Goal: Task Accomplishment & Management: Use online tool/utility

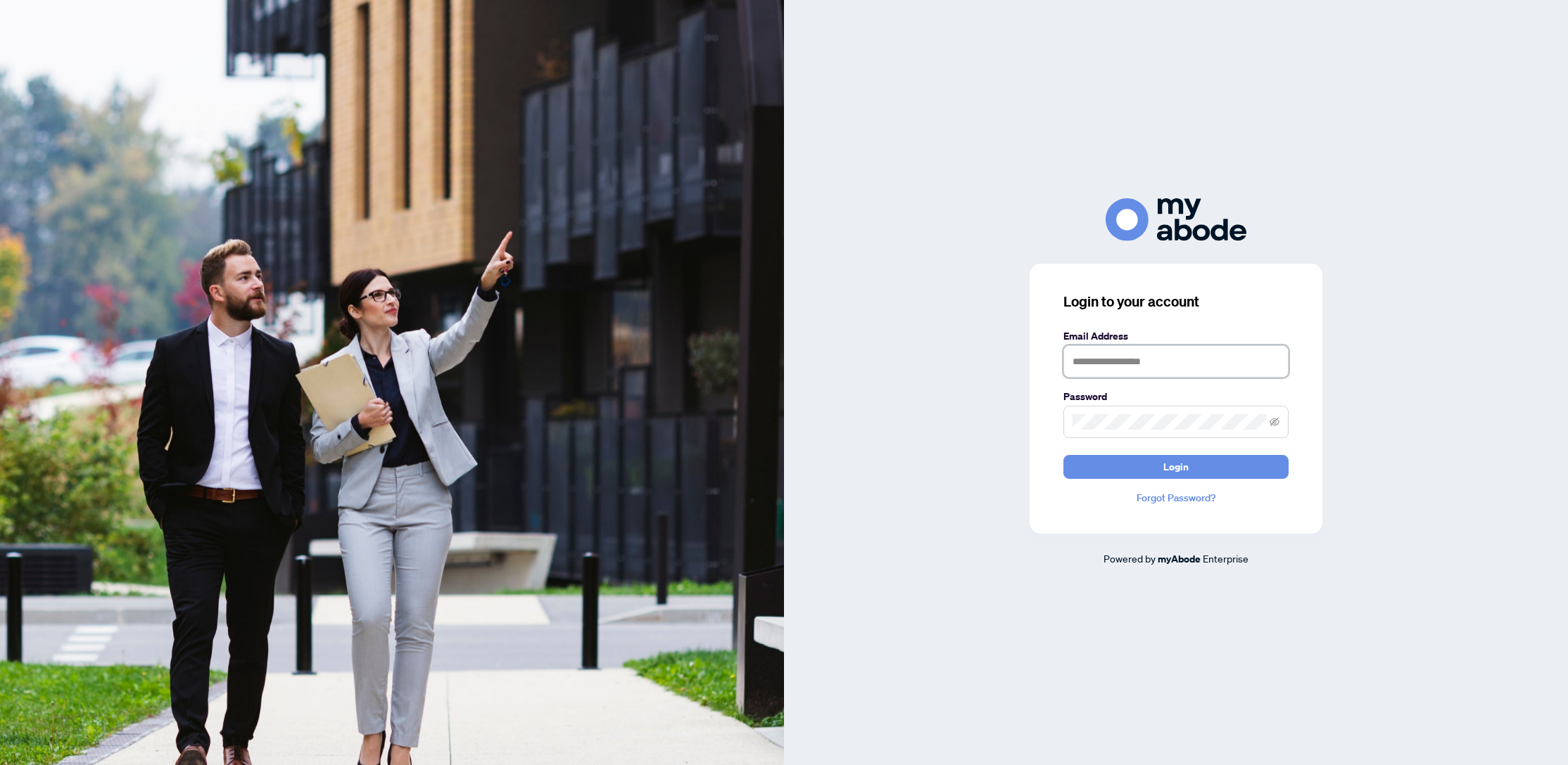
type input "**********"
click at [243, 185] on img at bounding box center [391, 382] width 784 height 765
click at [461, 198] on img at bounding box center [391, 382] width 784 height 765
click at [514, 85] on img at bounding box center [391, 382] width 784 height 765
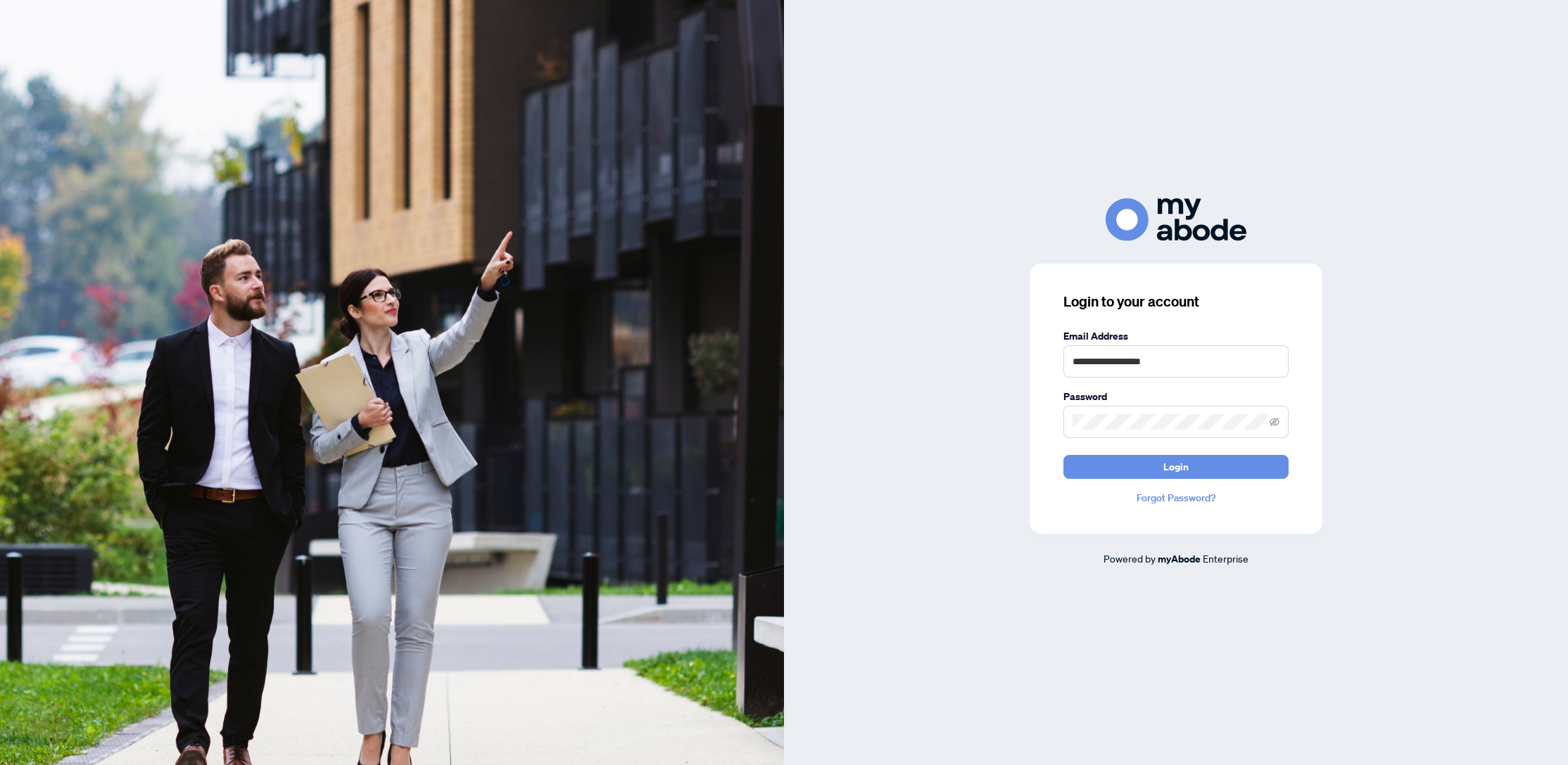
click at [514, 85] on img at bounding box center [391, 382] width 784 height 765
click at [144, 126] on img at bounding box center [391, 382] width 784 height 765
click at [186, 224] on img at bounding box center [391, 382] width 784 height 765
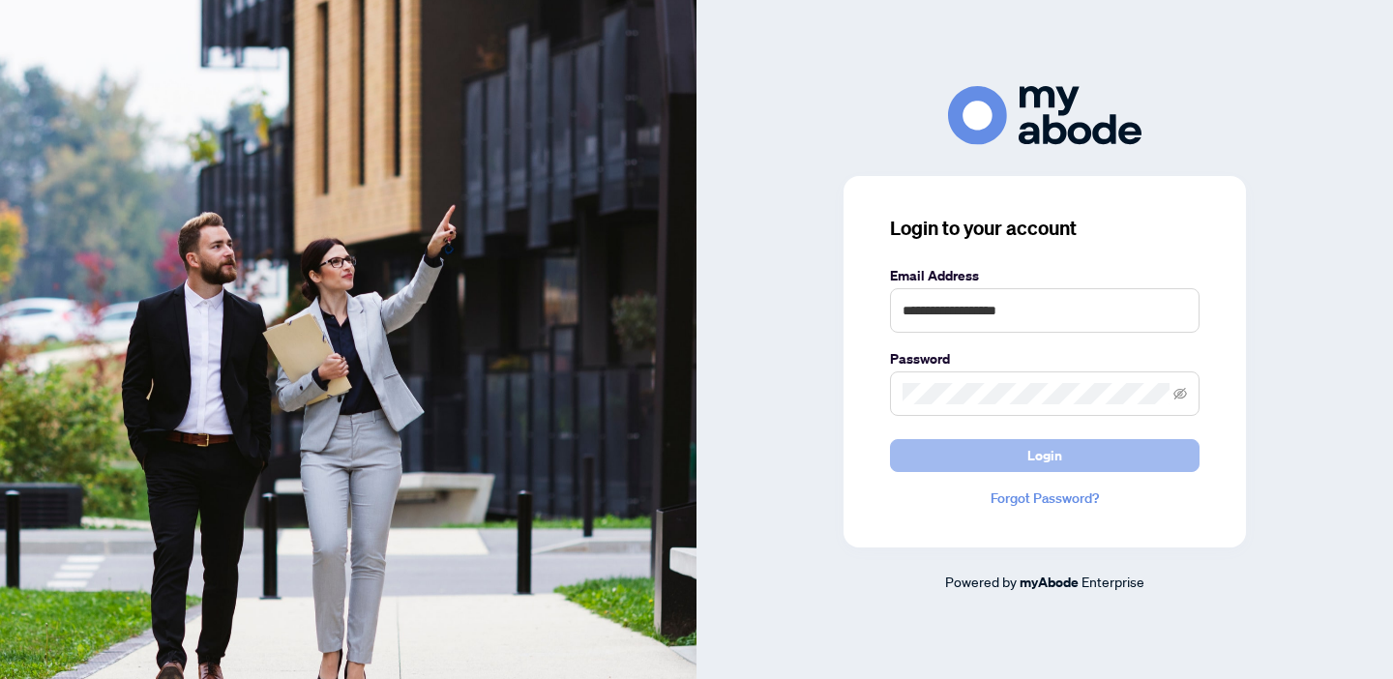
click at [1068, 455] on button "Login" at bounding box center [1044, 455] width 309 height 33
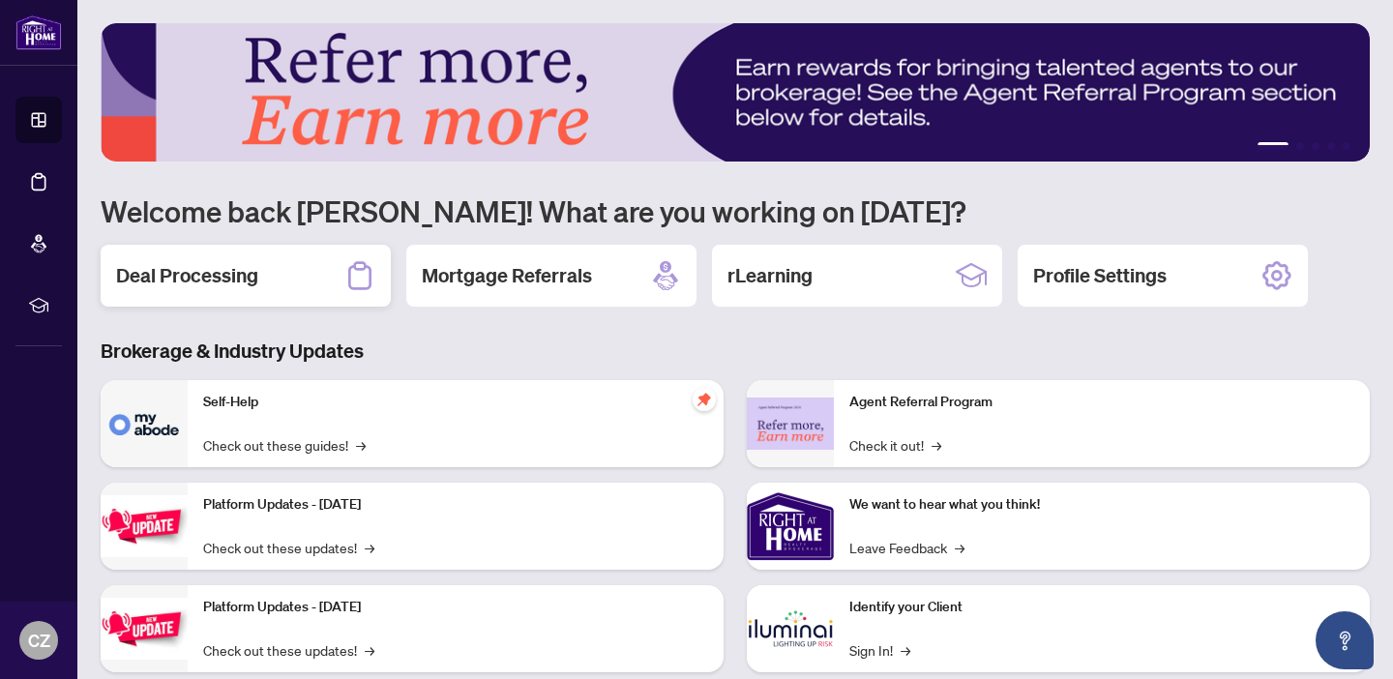
click at [188, 278] on h2 "Deal Processing" at bounding box center [187, 275] width 142 height 27
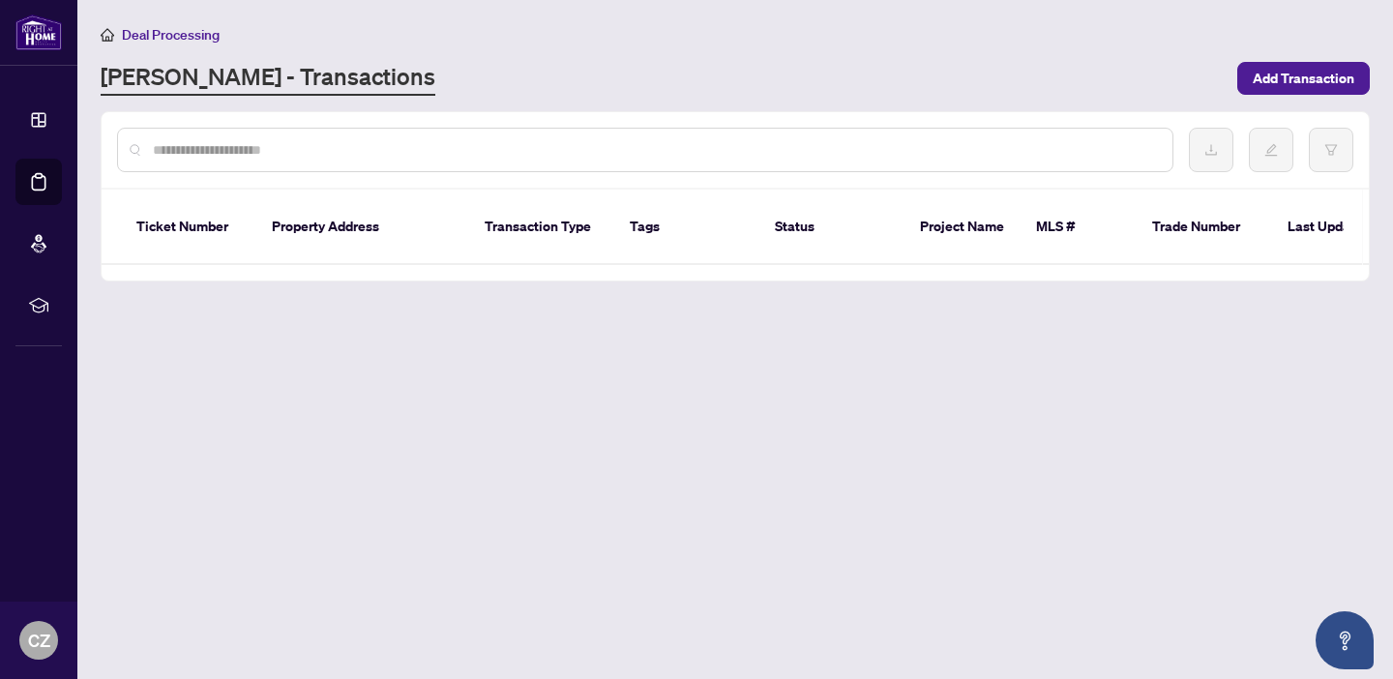
click at [228, 149] on input "text" at bounding box center [655, 149] width 1004 height 21
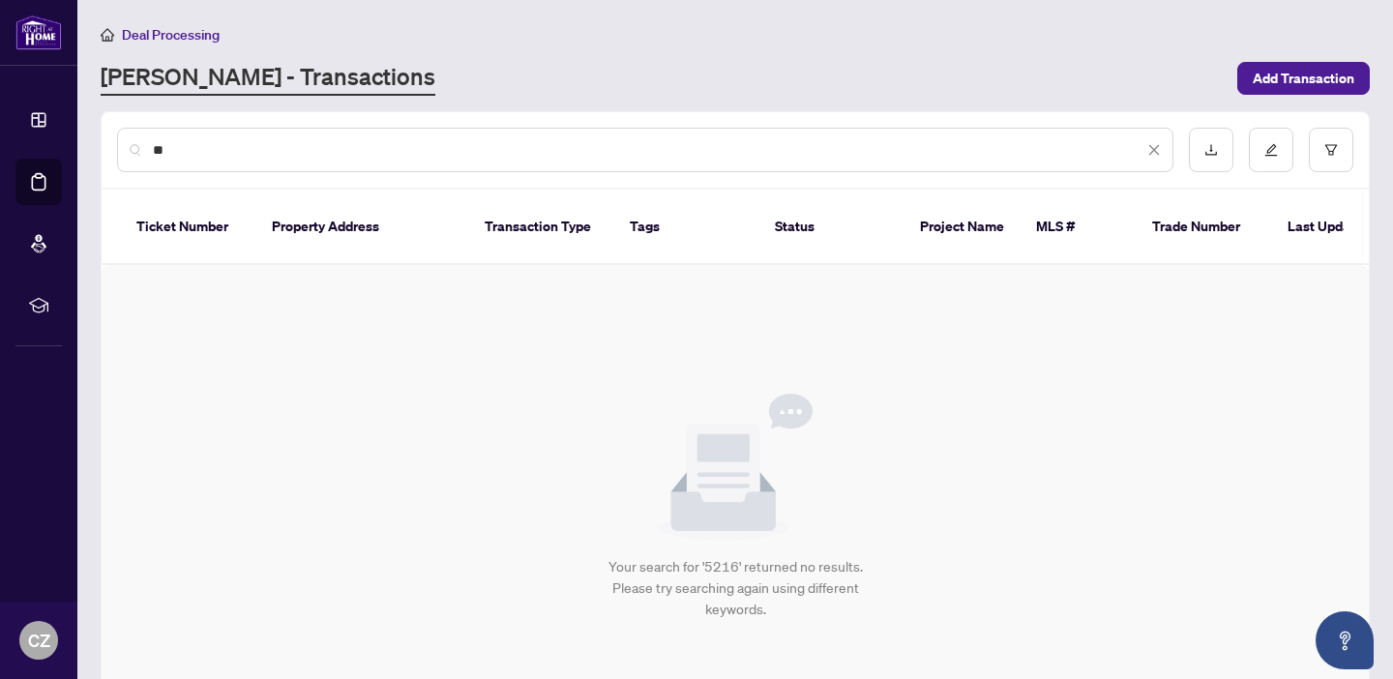
type input "*"
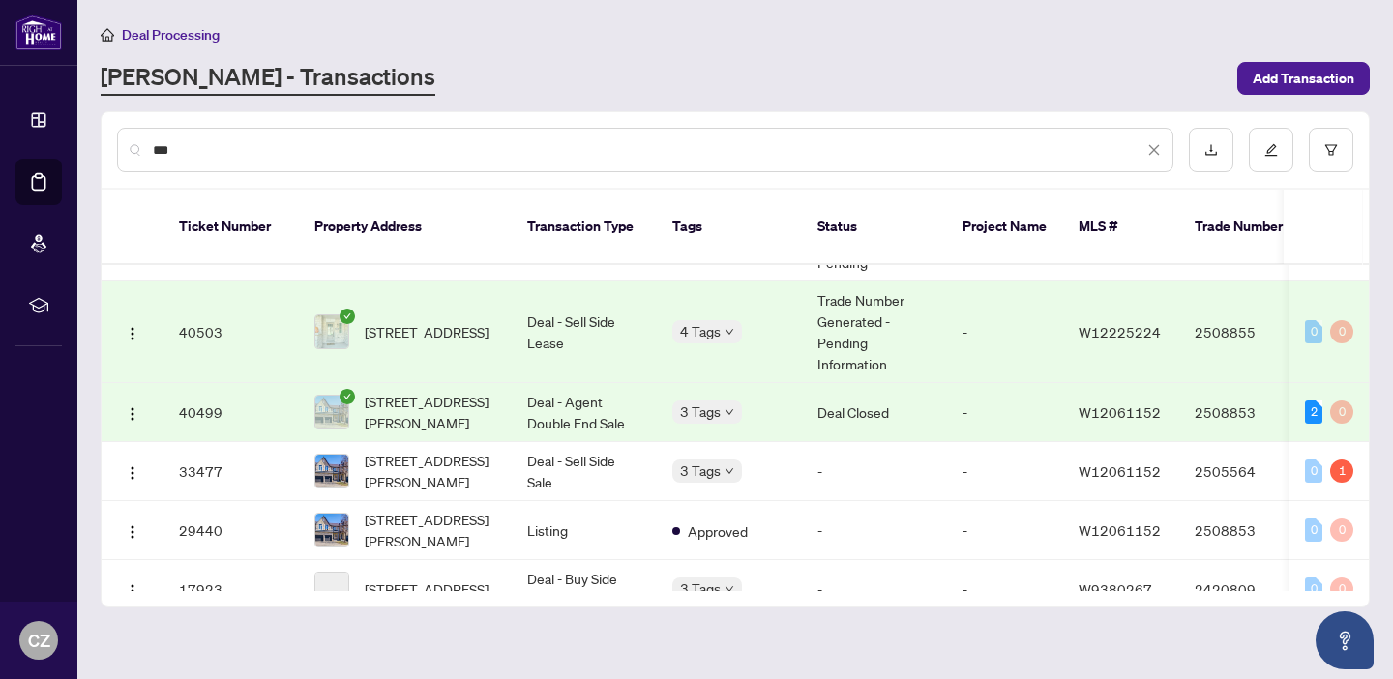
scroll to position [90, 0]
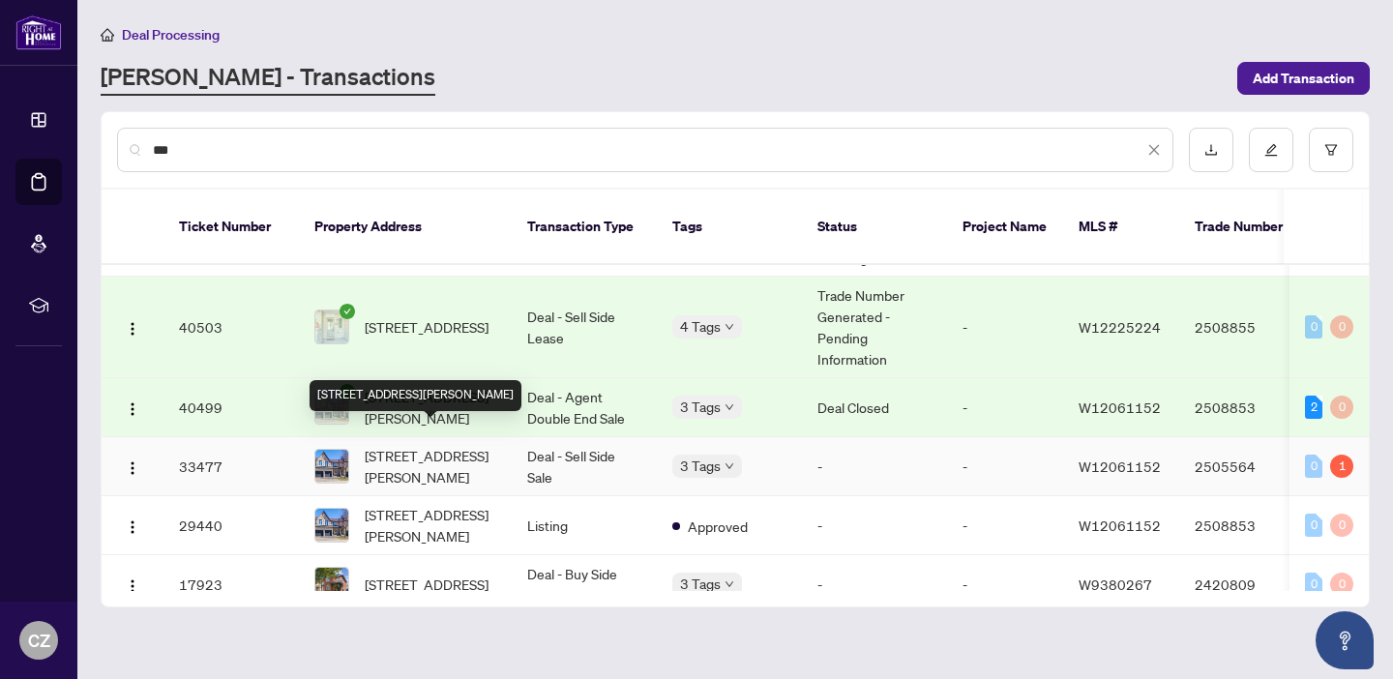
type input "***"
click at [449, 445] on span "179-5260 Mcfarren Blvd, Mississauga, Ontario L5M 7J4, Canada" at bounding box center [431, 466] width 132 height 43
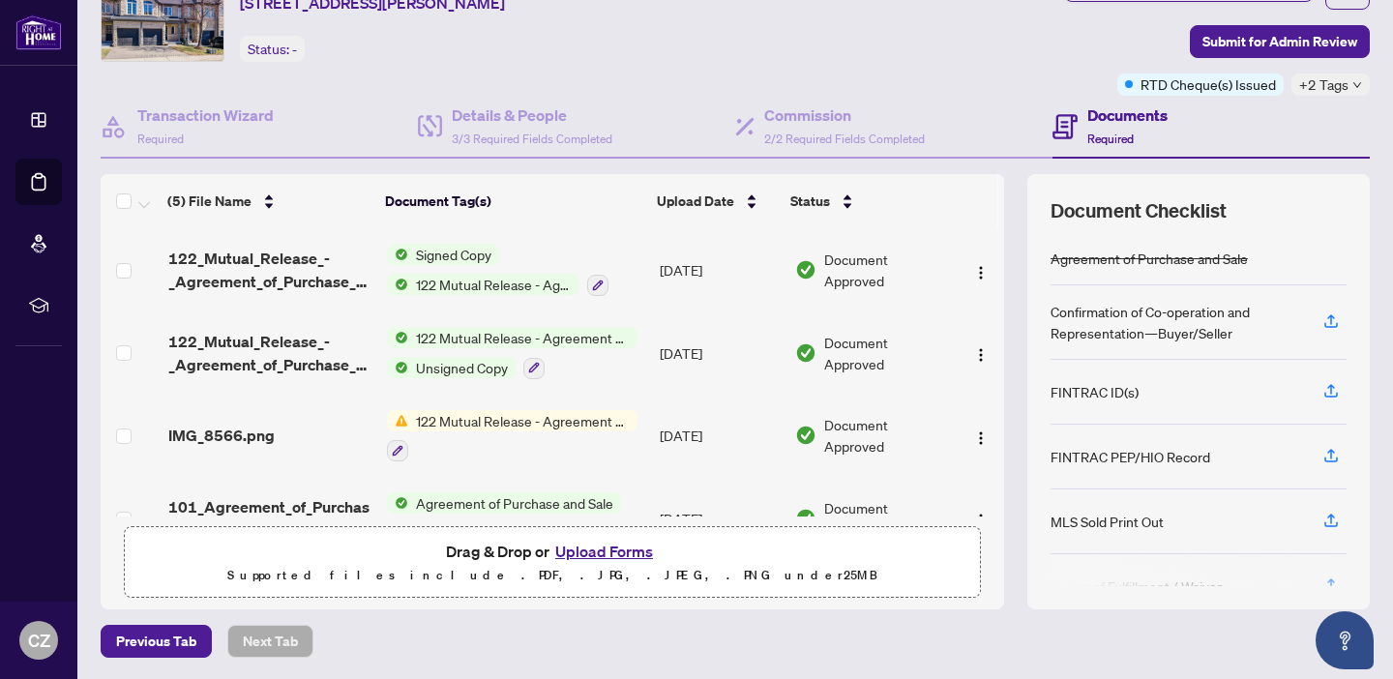
scroll to position [162, 0]
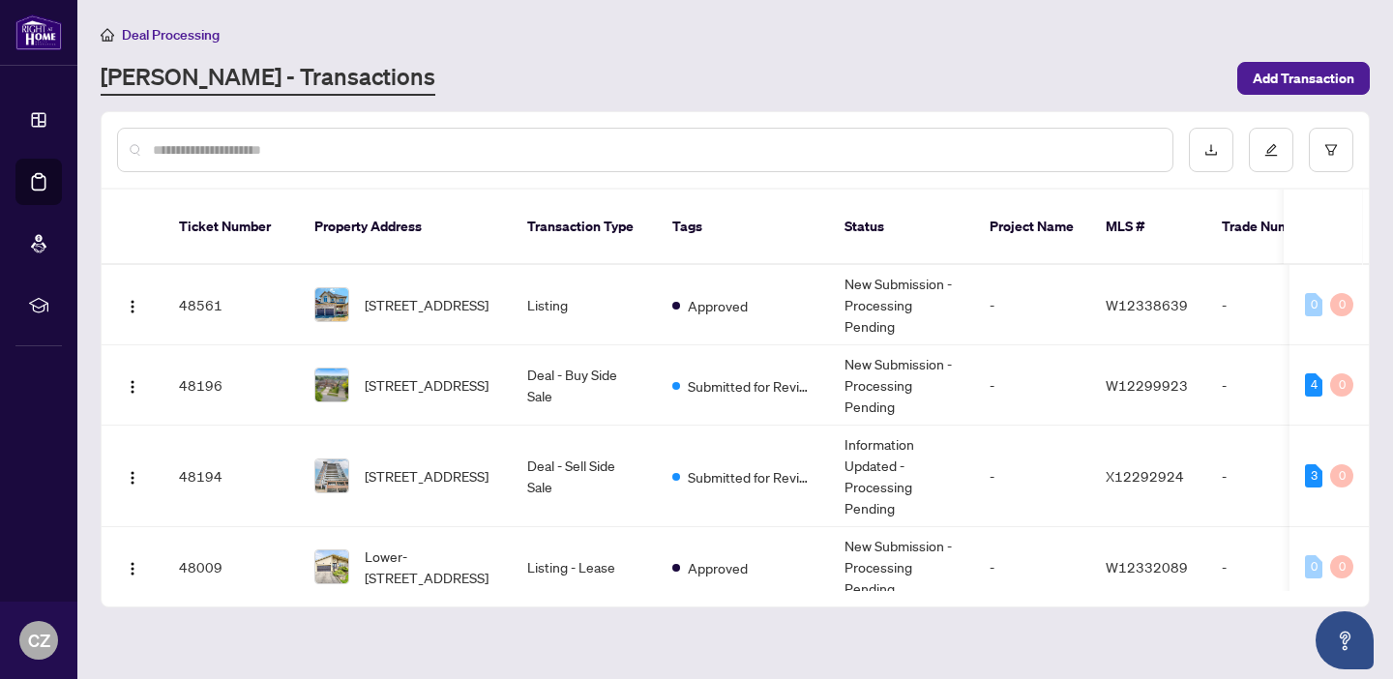
click at [216, 153] on input "text" at bounding box center [655, 149] width 1004 height 21
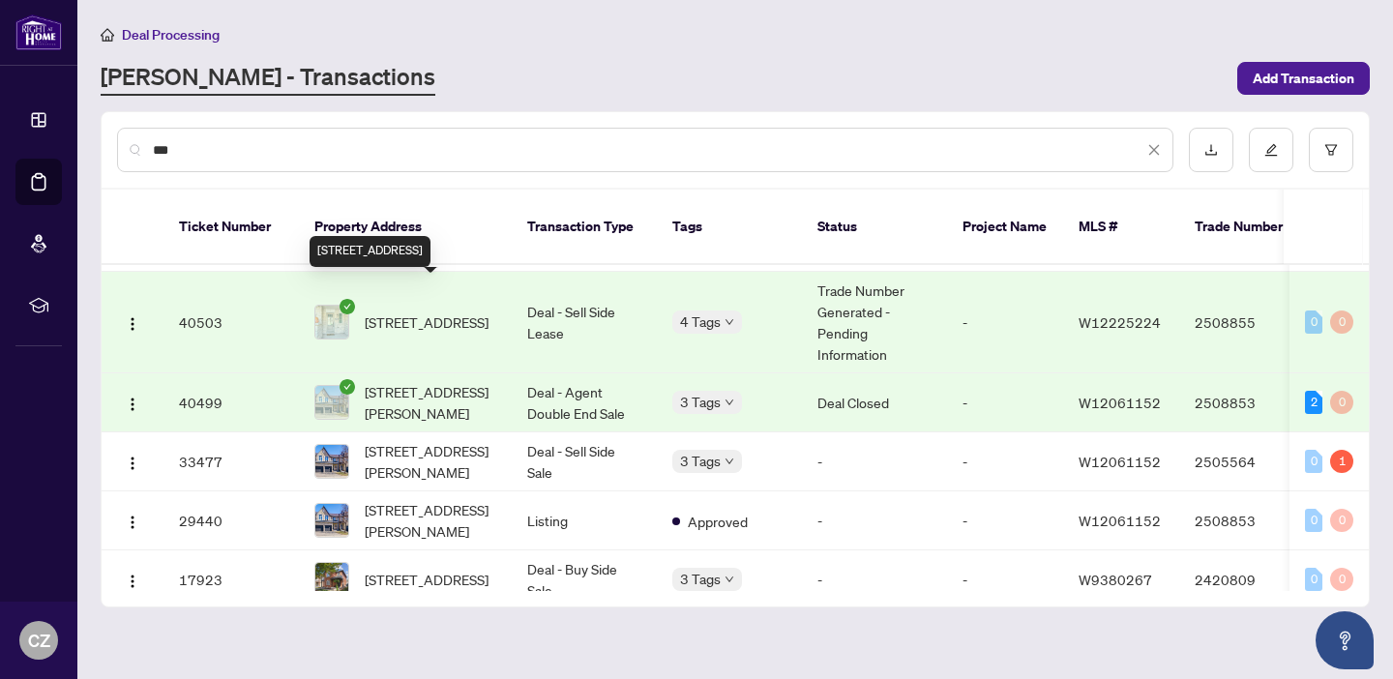
scroll to position [119, 0]
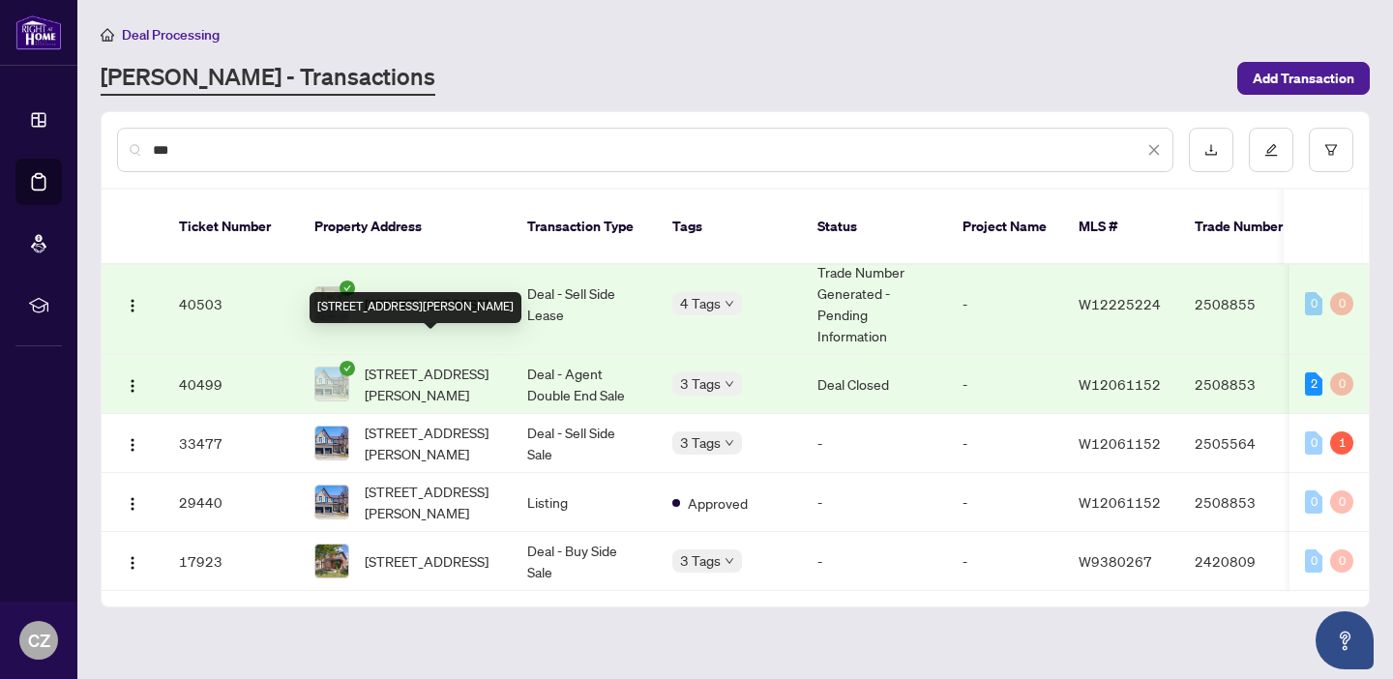
type input "***"
click at [453, 363] on span "179-5260 Mcfarren Blvd, Mississauga, Ontario L5M 7J4, Canada" at bounding box center [431, 384] width 132 height 43
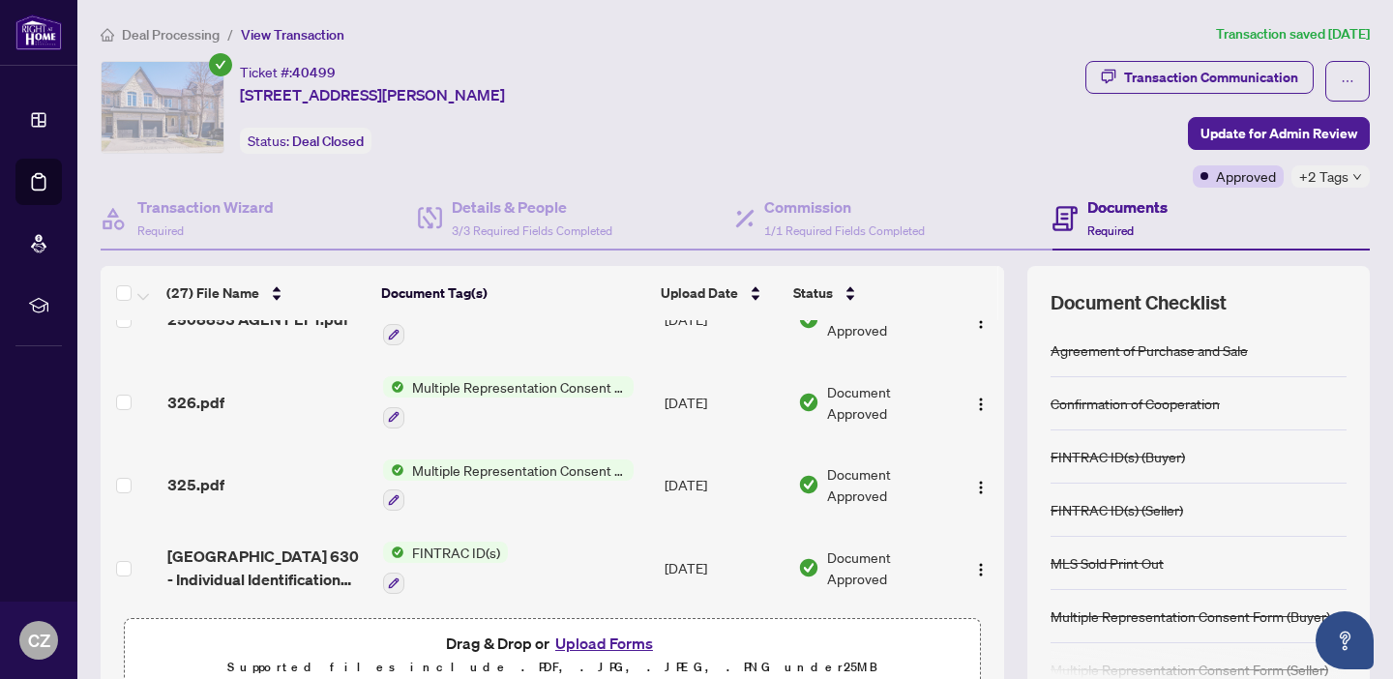
scroll to position [54, 0]
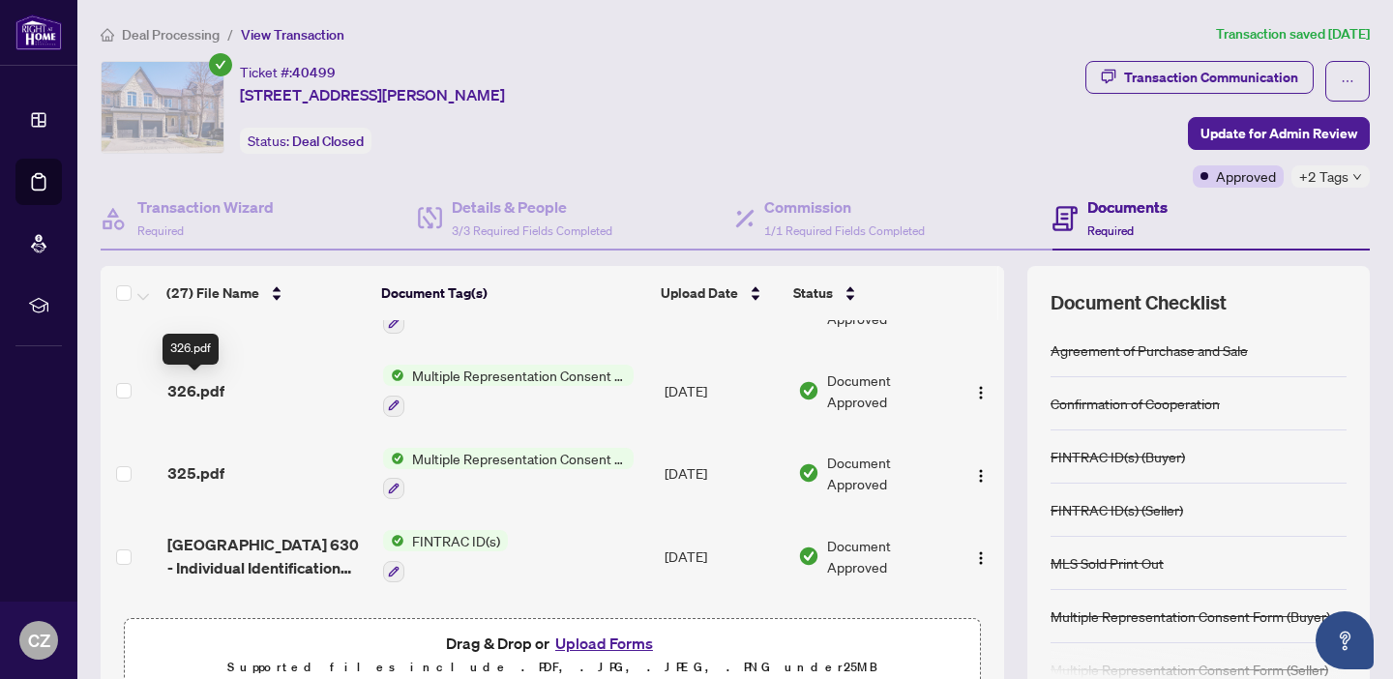
click at [198, 387] on span "326.pdf" at bounding box center [195, 390] width 57 height 23
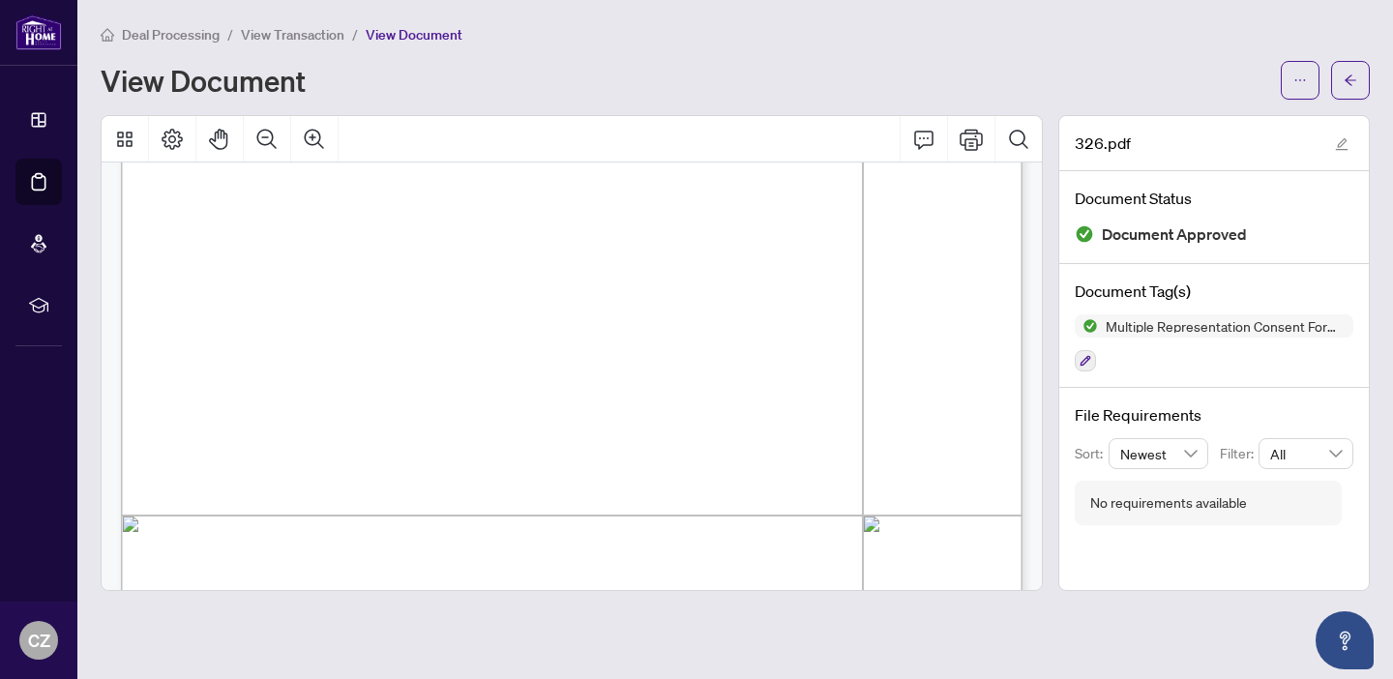
scroll to position [407, 0]
